Goal: Task Accomplishment & Management: Use online tool/utility

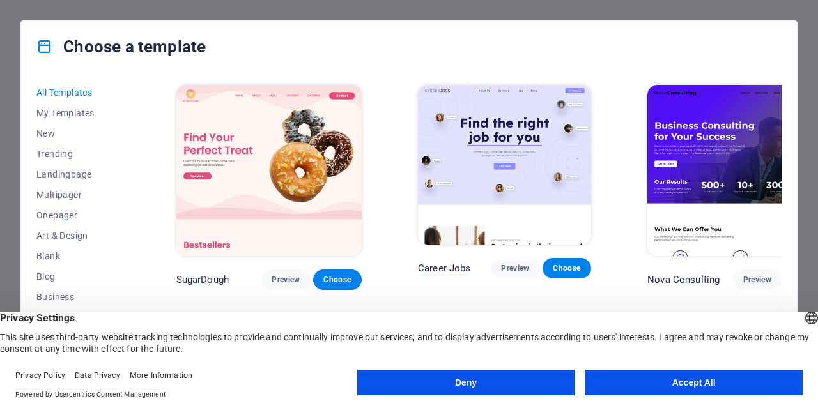
click at [553, 393] on button "Deny" at bounding box center [466, 383] width 218 height 26
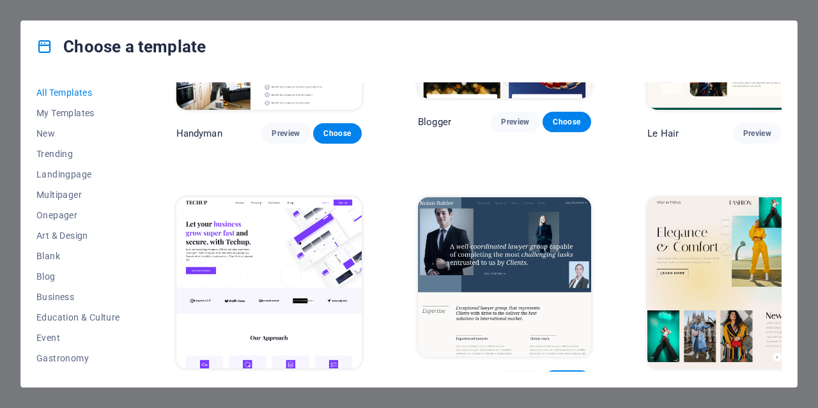
scroll to position [3835, 0]
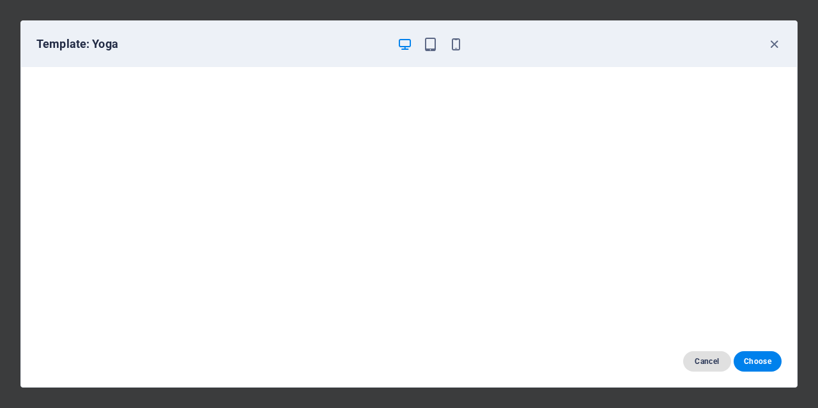
drag, startPoint x: 734, startPoint y: 362, endPoint x: 726, endPoint y: 354, distance: 11.3
click at [734, 361] on button "Choose" at bounding box center [758, 362] width 48 height 20
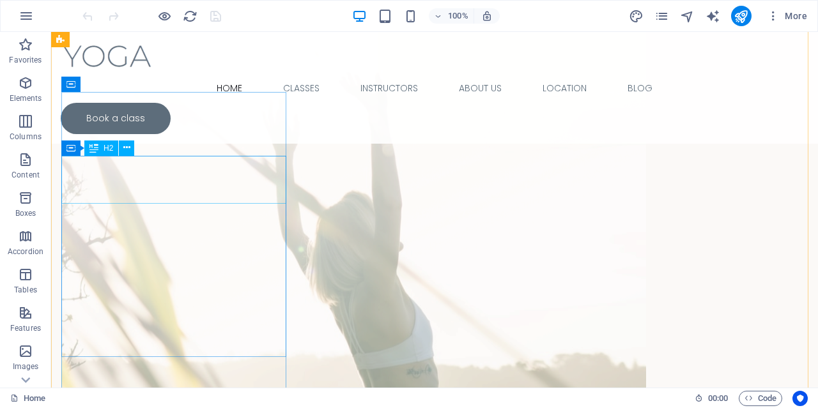
scroll to position [2237, 0]
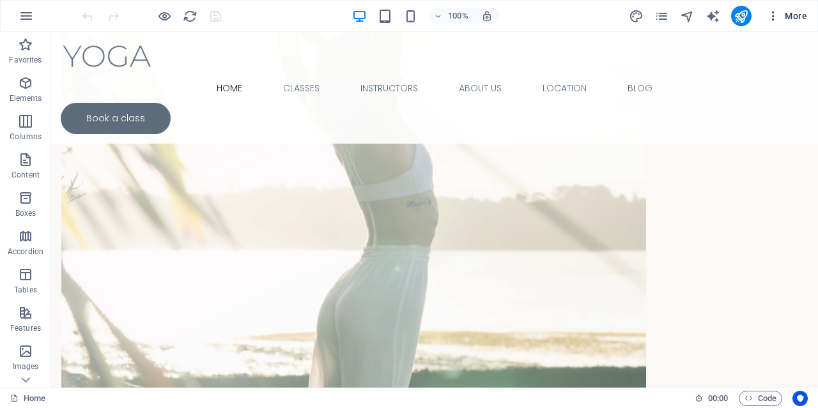
click at [780, 13] on span "More" at bounding box center [787, 16] width 40 height 13
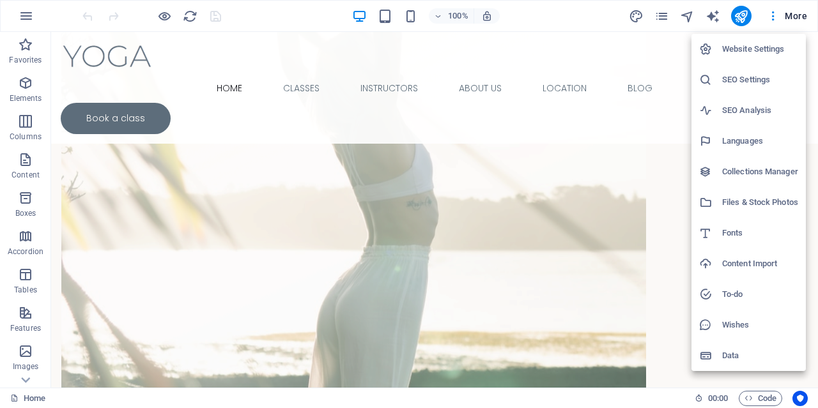
click at [26, 155] on div at bounding box center [409, 204] width 818 height 408
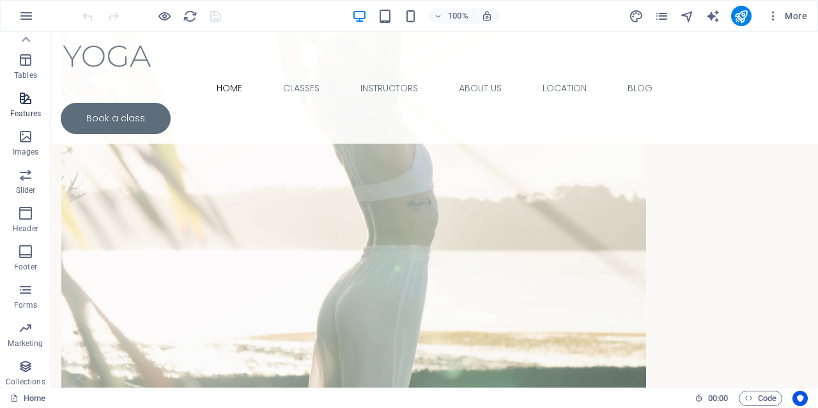
scroll to position [219, 0]
click at [772, 20] on icon "button" at bounding box center [773, 16] width 13 height 13
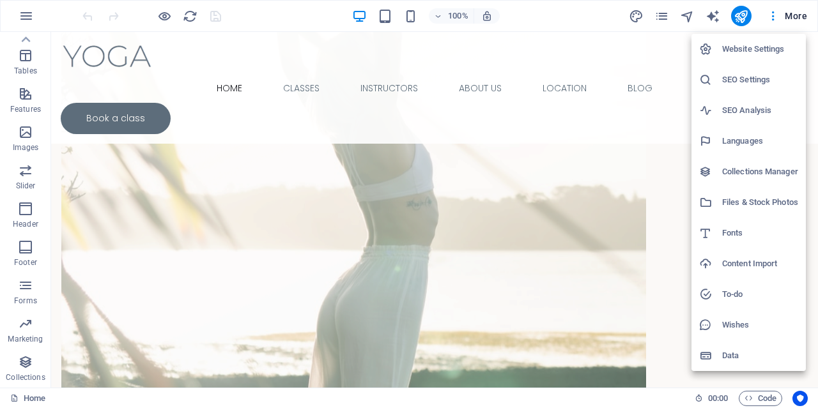
click at [792, 16] on div at bounding box center [409, 204] width 818 height 408
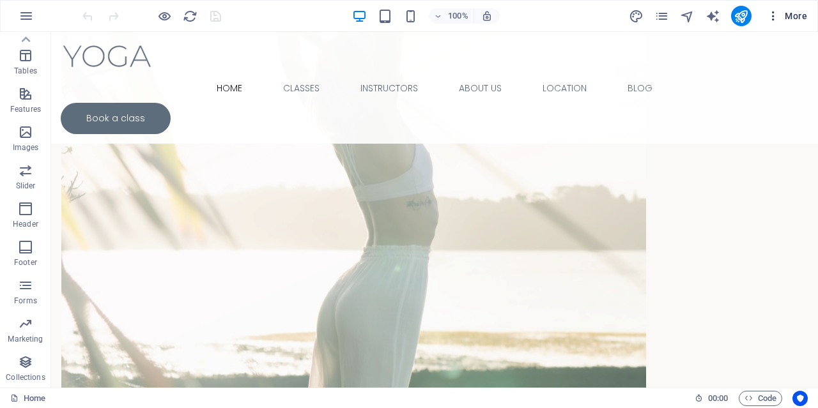
click at [792, 18] on span "More" at bounding box center [787, 16] width 40 height 13
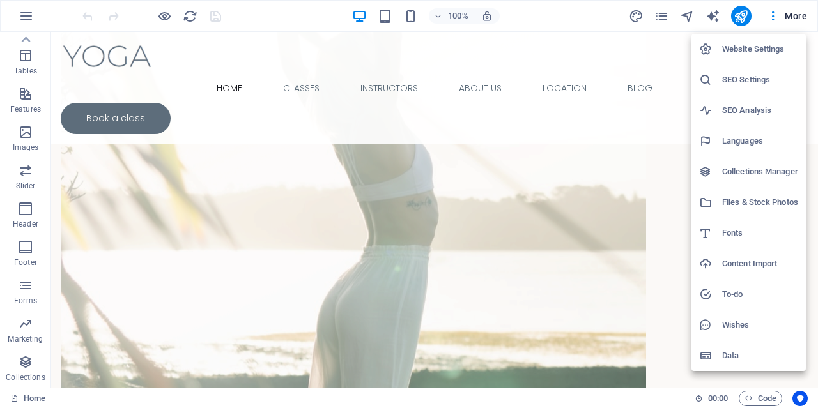
drag, startPoint x: 814, startPoint y: 217, endPoint x: 815, endPoint y: 71, distance: 145.7
click at [815, 82] on div at bounding box center [409, 204] width 818 height 408
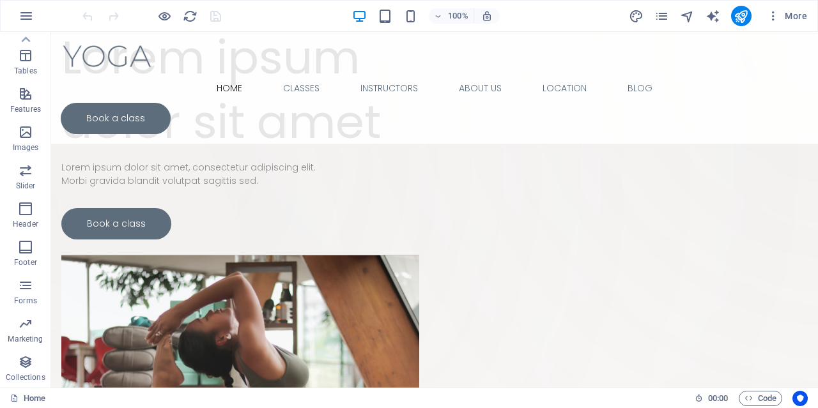
scroll to position [0, 0]
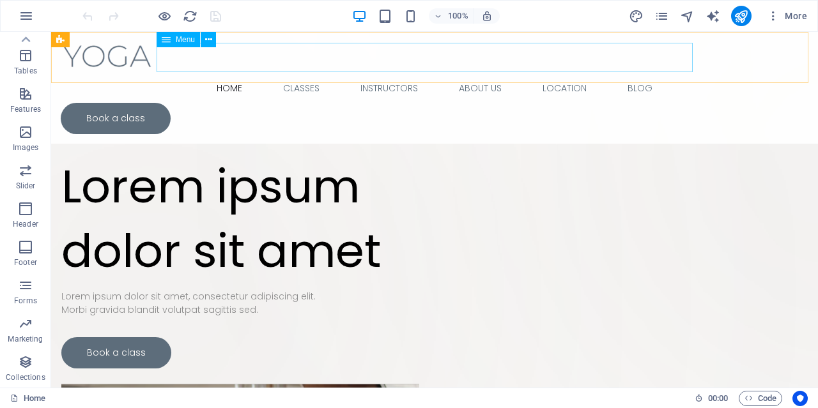
click at [219, 74] on nav "Home Classes Instructors About Us Location Blog" at bounding box center [435, 88] width 748 height 29
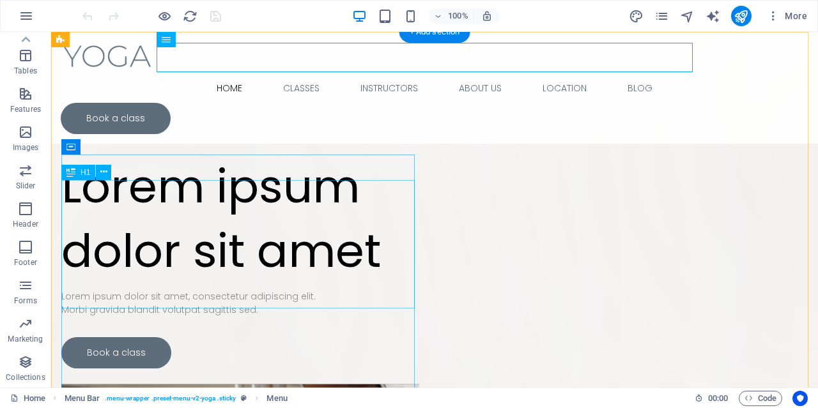
click at [261, 213] on div "Lorem ipsum dolor sit amet" at bounding box center [240, 219] width 358 height 129
